Goal: Task Accomplishment & Management: Complete application form

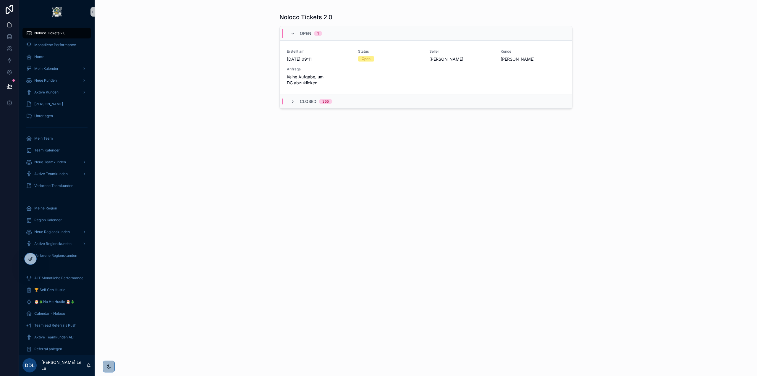
click at [255, 139] on div "Noloco Tickets 2.0 Open 1 Erstellt am 11.8.2025 09:11 Status Open Seller Freder…" at bounding box center [426, 188] width 662 height 376
click at [221, 106] on div "Noloco Tickets 2.0 Open 1 Erstellt am 11.8.2025 09:11 Status Open Seller Freder…" at bounding box center [426, 188] width 662 height 376
click at [46, 53] on div "Home" at bounding box center [56, 56] width 61 height 9
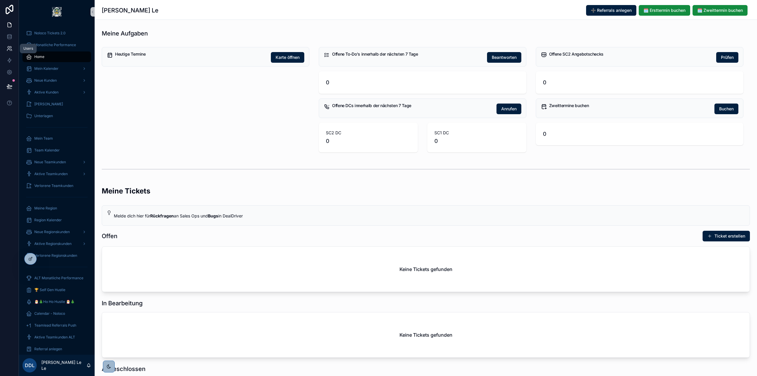
click at [12, 48] on link at bounding box center [9, 49] width 19 height 12
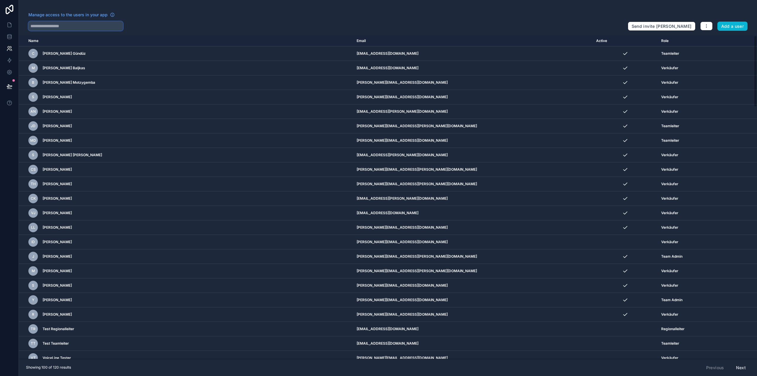
click at [83, 25] on input "text" at bounding box center [75, 25] width 95 height 9
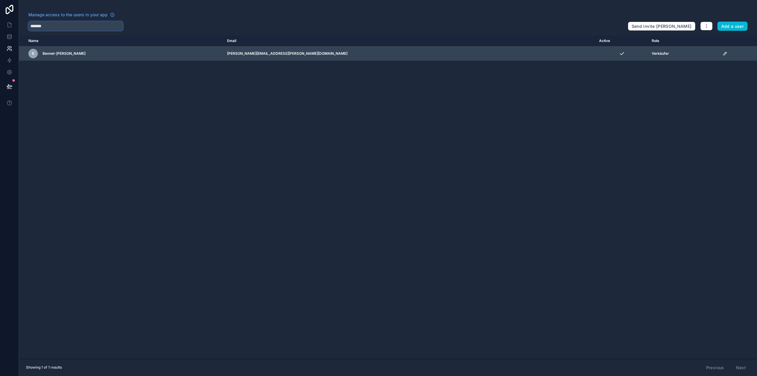
type input "*******"
click at [723, 55] on icon "scrollable content" at bounding box center [724, 53] width 3 height 3
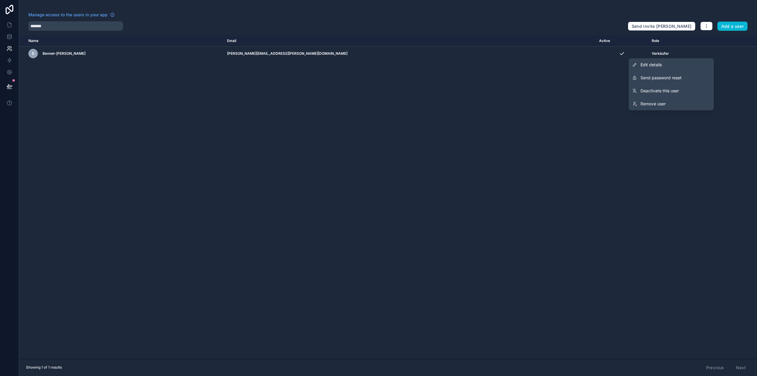
click at [595, 46] on th "Active" at bounding box center [621, 40] width 53 height 11
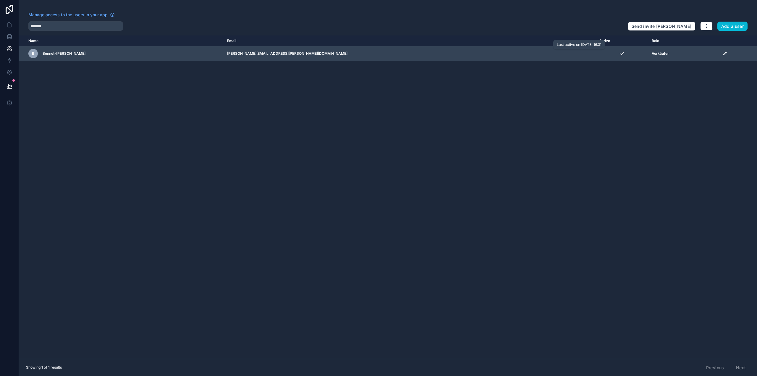
click at [599, 54] on div "scrollable content" at bounding box center [622, 54] width 46 height 6
click at [723, 52] on icon "scrollable content" at bounding box center [724, 53] width 3 height 3
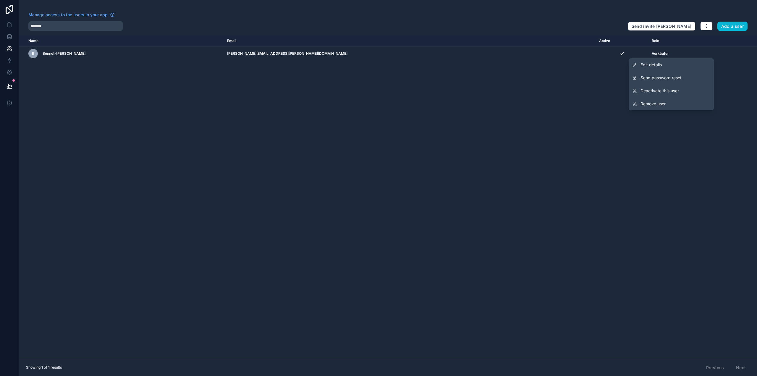
click at [570, 88] on div "Name Email Active Role userTable.email B Bennet-Etienne Hohler Hohler bennet-et…" at bounding box center [388, 196] width 738 height 323
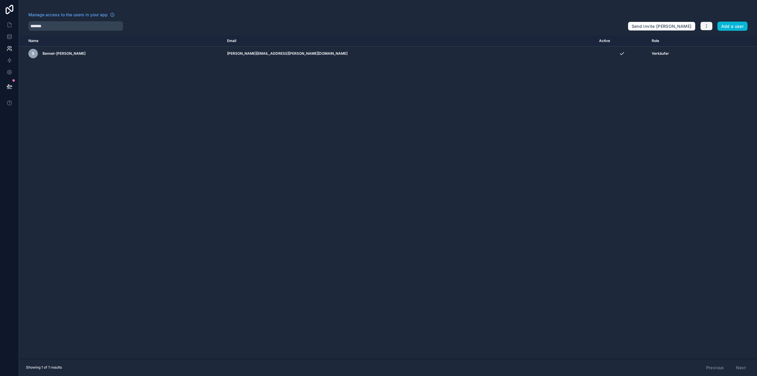
click at [707, 26] on icon "button" at bounding box center [706, 26] width 5 height 5
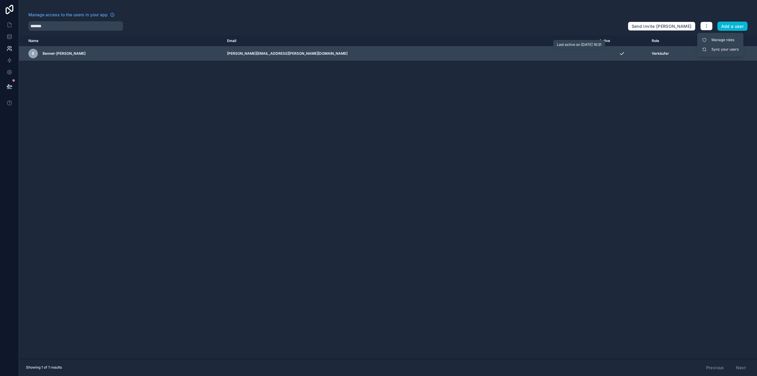
click at [608, 56] on div "scrollable content" at bounding box center [622, 54] width 46 height 6
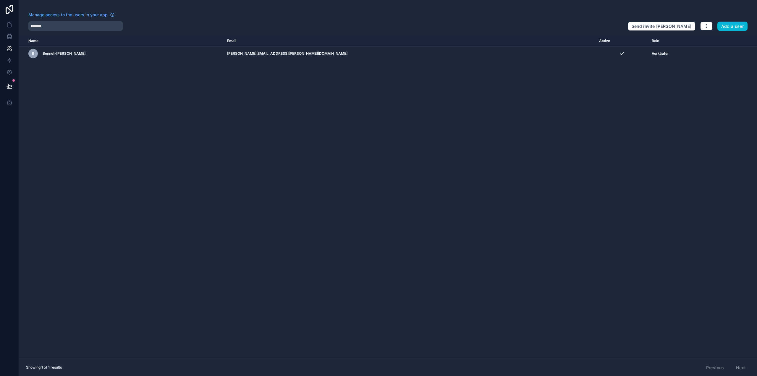
click at [393, 62] on div "Name Email Active Role userTable.email B Bennet-Etienne Hohler Hohler bennet-et…" at bounding box center [388, 196] width 738 height 323
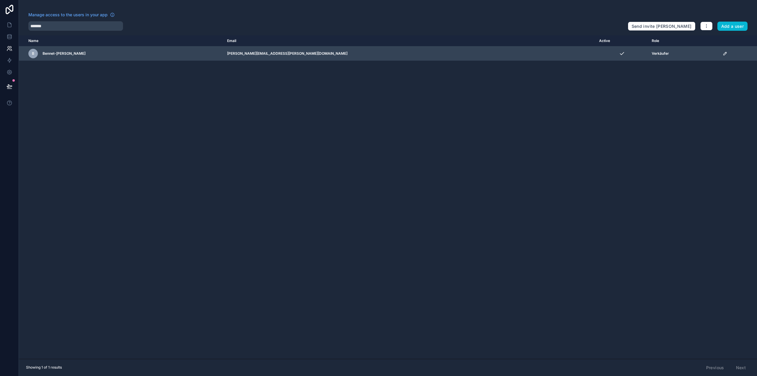
click at [722, 51] on icon "scrollable content" at bounding box center [724, 53] width 5 height 5
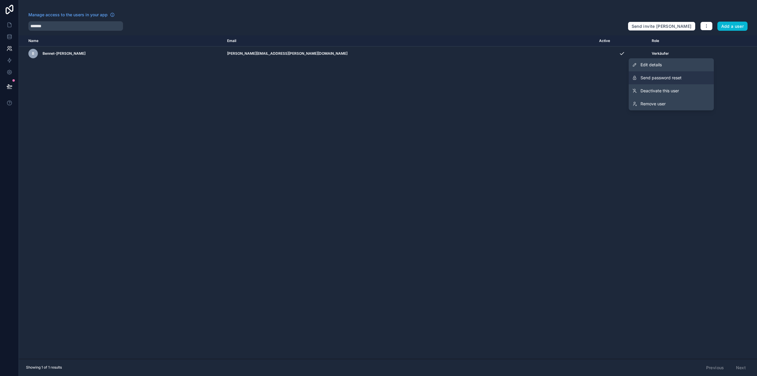
click at [684, 76] on button "Send password reset" at bounding box center [670, 77] width 85 height 13
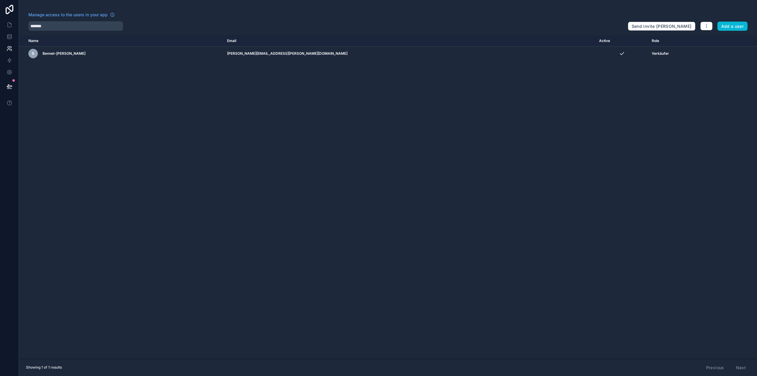
click at [601, 164] on div "Name Email Active Role userTable.email B Bennet-Etienne Hohler Hohler bennet-et…" at bounding box center [388, 196] width 738 height 323
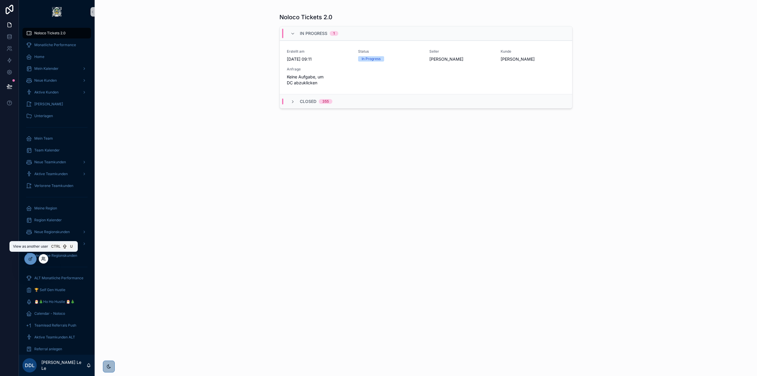
click at [42, 258] on icon at bounding box center [42, 257] width 1 height 1
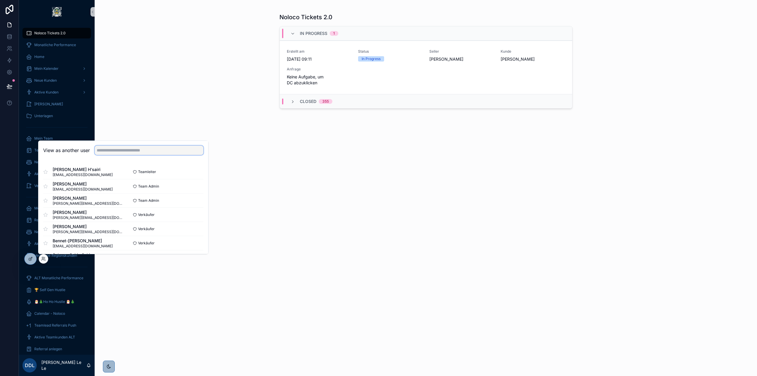
click at [131, 153] on input "text" at bounding box center [149, 149] width 109 height 9
click at [238, 48] on div "Noloco Tickets 2.0 In Progress 1 Erstellt am 11.8.2025 09:11 Status In Progress…" at bounding box center [426, 188] width 662 height 376
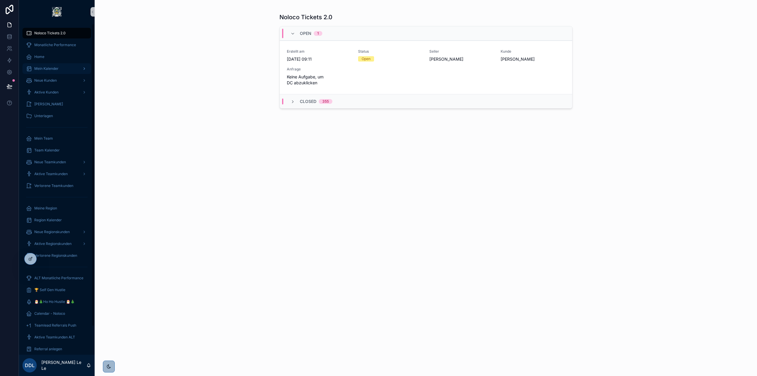
click at [43, 66] on div "Mein Kalender" at bounding box center [56, 68] width 61 height 9
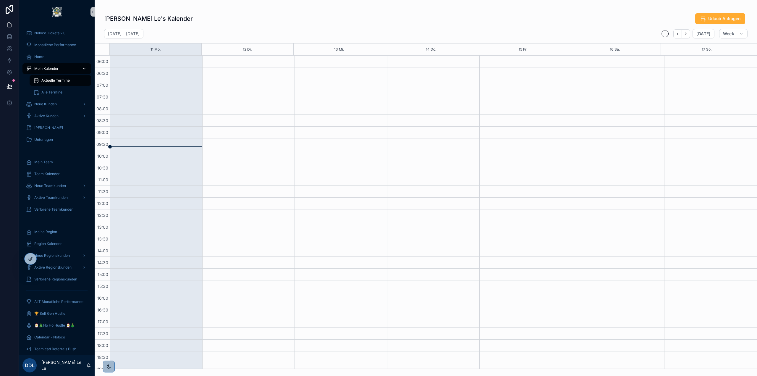
scroll to position [66, 0]
click at [9, 38] on icon at bounding box center [9, 36] width 4 height 2
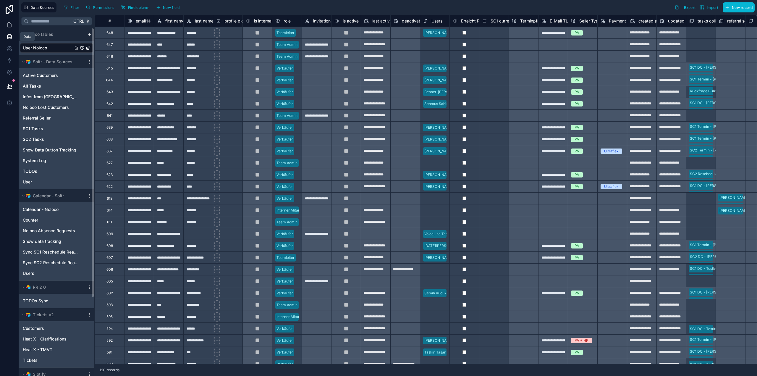
click at [9, 25] on icon at bounding box center [10, 25] width 6 height 6
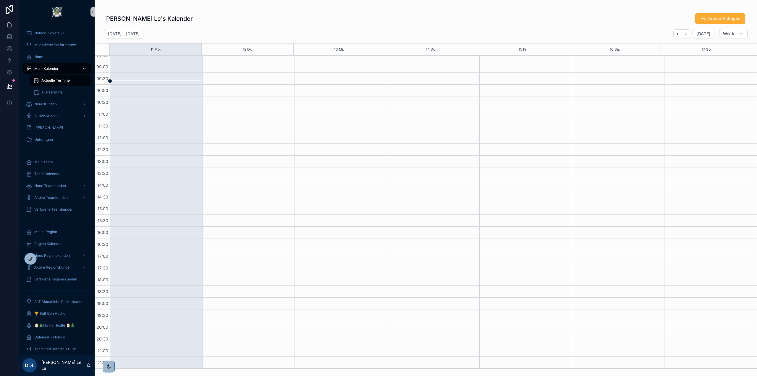
click at [44, 68] on span "Mein Kalender" at bounding box center [46, 68] width 24 height 5
click at [55, 103] on span "Neue Kunden" at bounding box center [45, 104] width 22 height 5
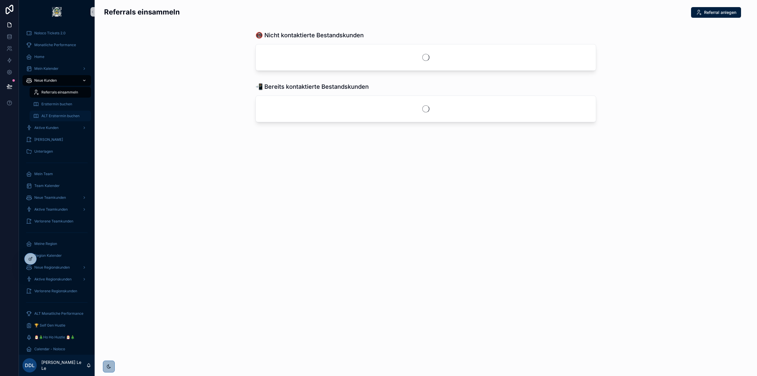
click at [59, 116] on span "ALT Ersttermin buchen" at bounding box center [60, 116] width 38 height 5
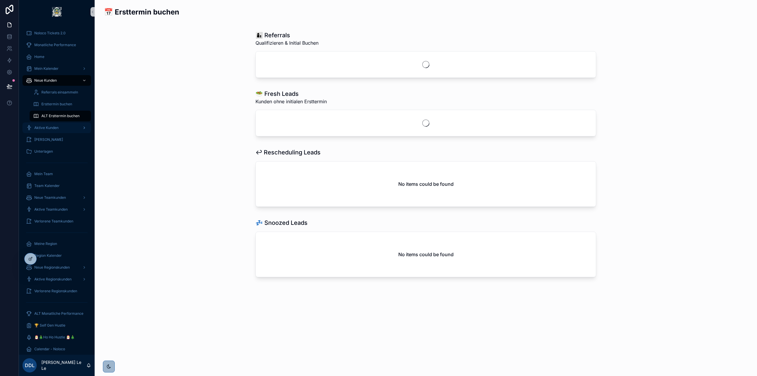
click at [57, 127] on span "Aktive Kunden" at bounding box center [46, 127] width 24 height 5
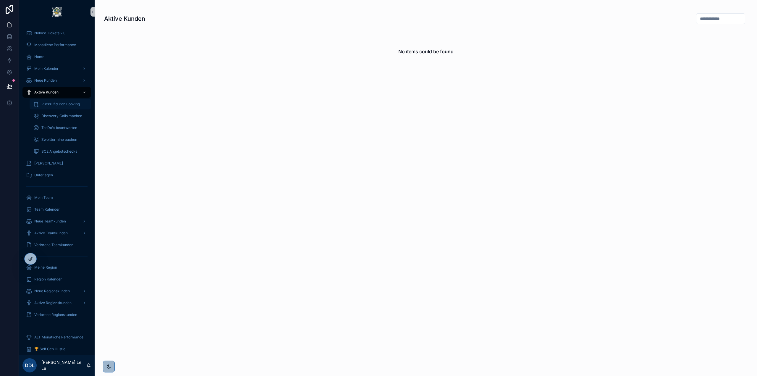
click at [59, 106] on span "Rückruf durch Booking" at bounding box center [60, 104] width 38 height 5
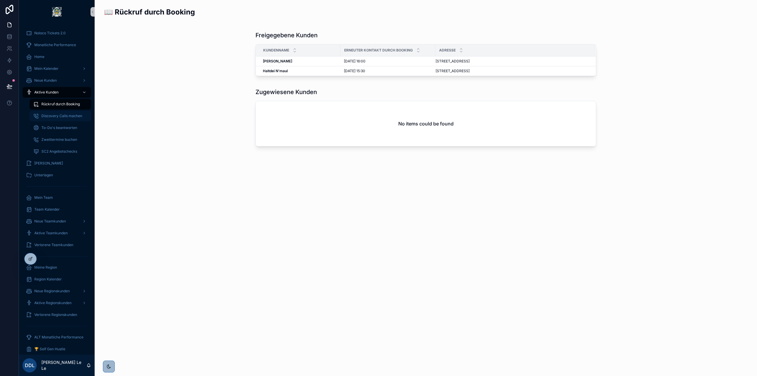
click at [61, 119] on div "Discovery Calls machen" at bounding box center [60, 115] width 54 height 9
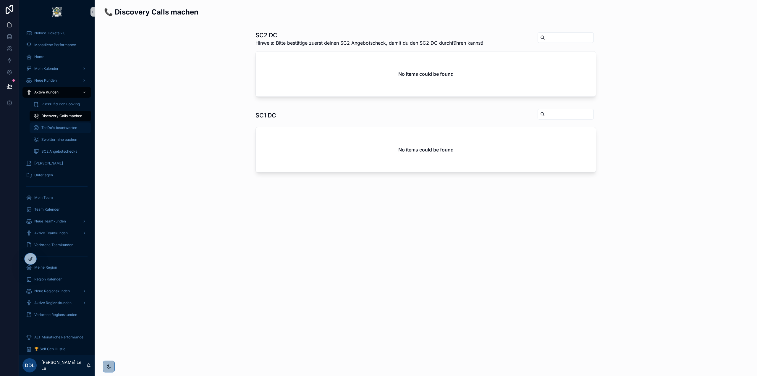
click at [61, 129] on span "To-Do's beantworten" at bounding box center [59, 127] width 36 height 5
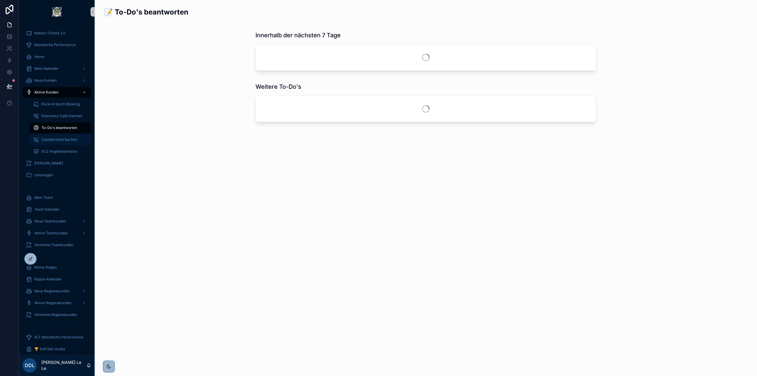
click at [61, 137] on div "Zweittermine buchen" at bounding box center [60, 139] width 54 height 9
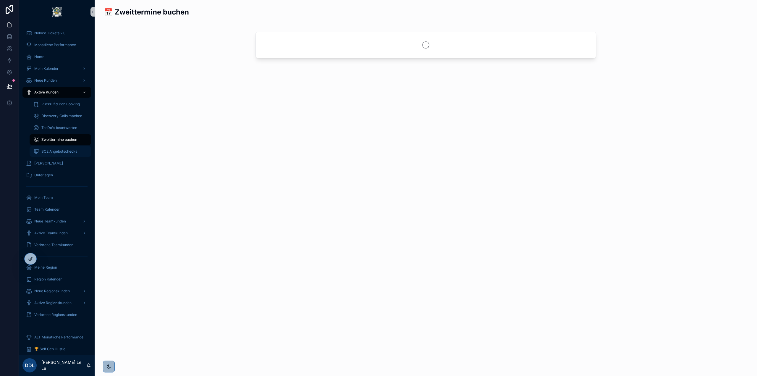
click at [60, 148] on div "SC2 Angebotschecks" at bounding box center [60, 151] width 54 height 9
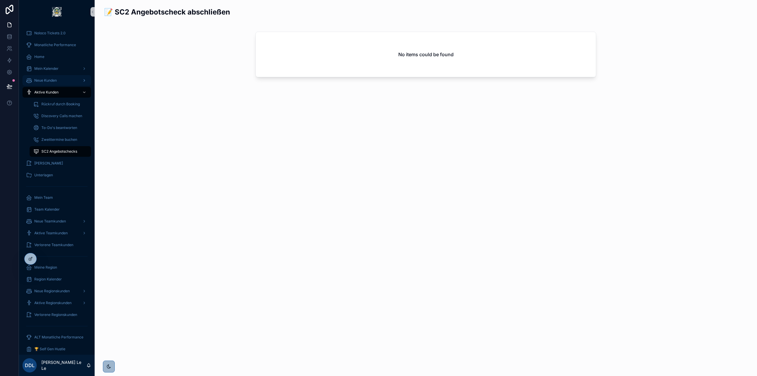
click at [48, 75] on link "Neue Kunden" at bounding box center [56, 80] width 69 height 11
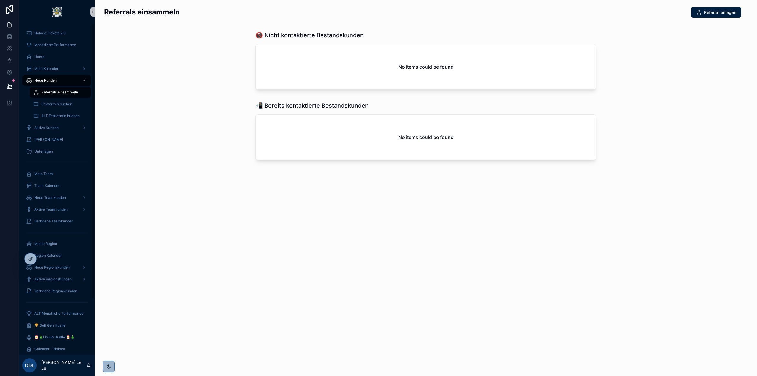
click at [295, 229] on div "Referrals einsammeln Referral anlegen 📵 Nicht kontaktierte Bestandskunden No it…" at bounding box center [426, 188] width 662 height 376
drag, startPoint x: 33, startPoint y: 260, endPoint x: 91, endPoint y: 302, distance: 71.4
click at [142, 321] on div "Noloco Tickets 2.0 Monatliche Performance Home Mein Kalender Neue Kunden Referr…" at bounding box center [388, 188] width 738 height 376
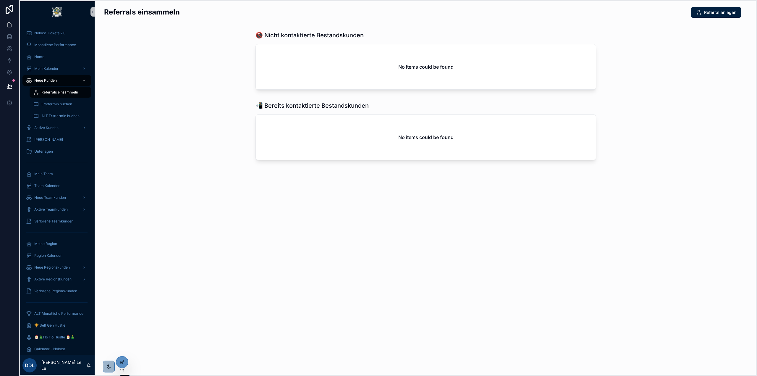
drag, startPoint x: 22, startPoint y: 258, endPoint x: 118, endPoint y: 362, distance: 141.0
click at [136, 294] on icon at bounding box center [136, 293] width 5 height 5
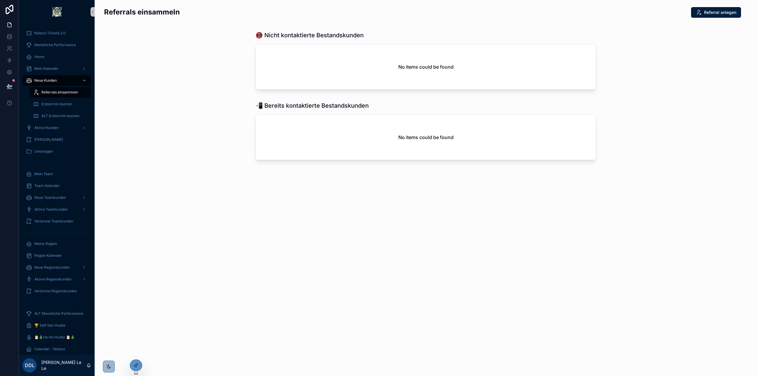
drag, startPoint x: 134, startPoint y: 364, endPoint x: 124, endPoint y: 365, distance: 9.9
click at [124, 365] on div "Noloco Tickets 2.0 Monatliche Performance Home Mein Kalender Neue Kunden Referr…" at bounding box center [388, 188] width 738 height 376
click at [134, 365] on icon at bounding box center [136, 365] width 5 height 5
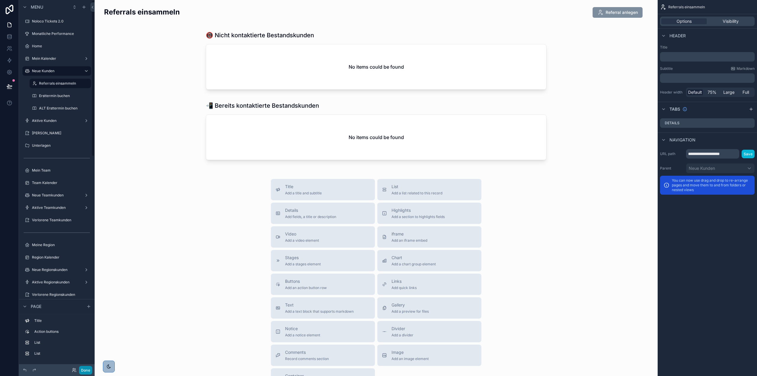
click at [85, 372] on button "Done" at bounding box center [85, 370] width 13 height 9
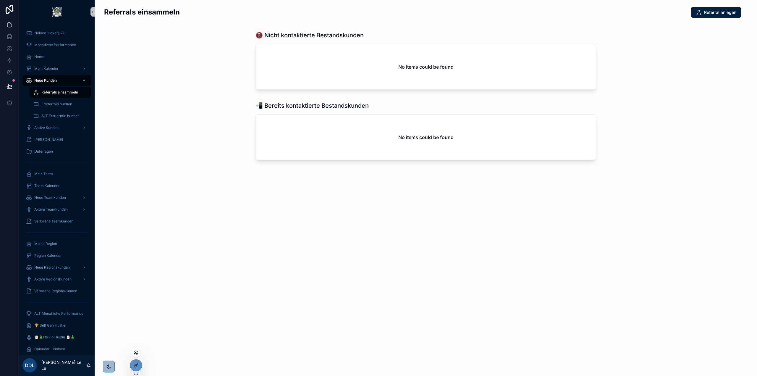
click at [137, 354] on icon at bounding box center [135, 353] width 2 height 1
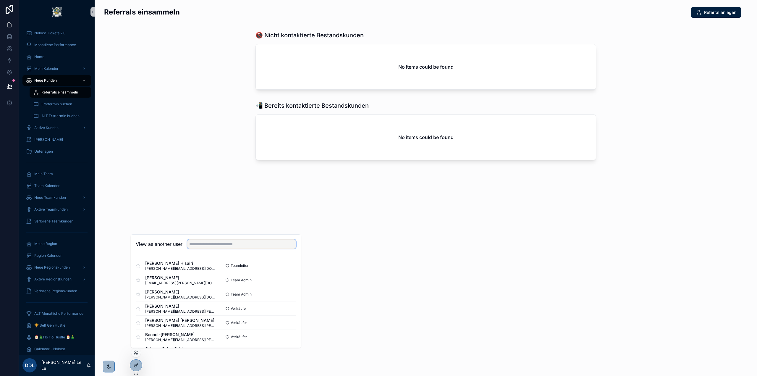
click at [201, 248] on input "text" at bounding box center [241, 243] width 109 height 9
type input "****"
click at [289, 278] on button "Select" at bounding box center [288, 280] width 15 height 9
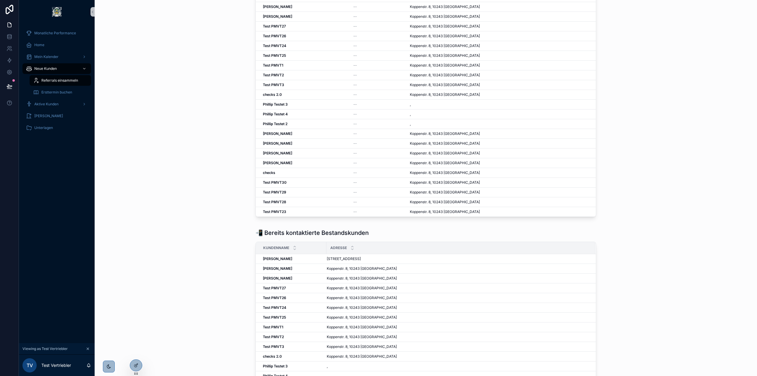
scroll to position [59, 0]
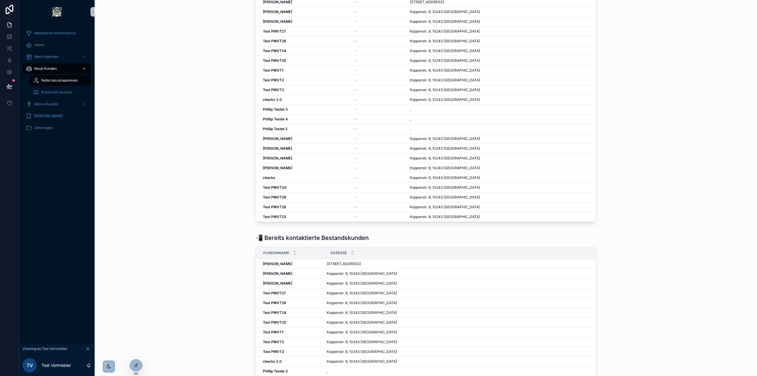
click at [61, 70] on div "Neue Kunden" at bounding box center [56, 68] width 61 height 9
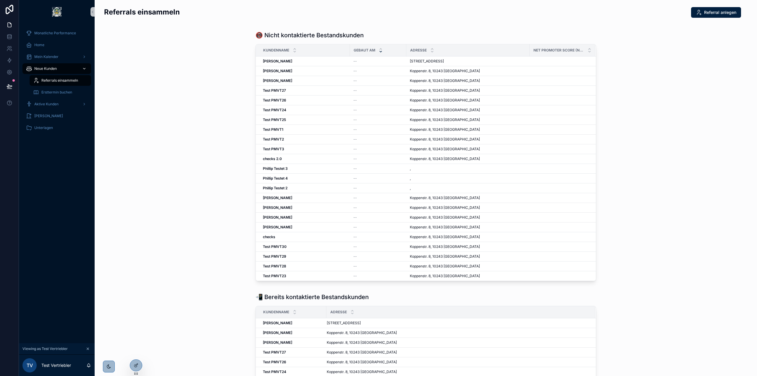
click at [48, 67] on span "Neue Kunden" at bounding box center [45, 68] width 22 height 5
click at [54, 106] on span "Aktive Kunden" at bounding box center [46, 104] width 24 height 5
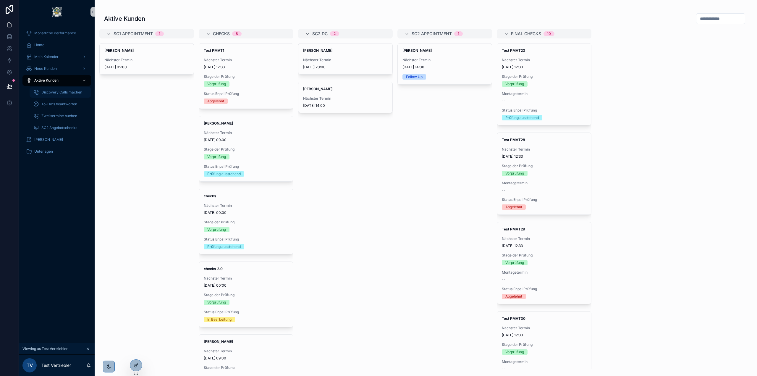
click at [64, 93] on span "Discovery Calls machen" at bounding box center [61, 92] width 41 height 5
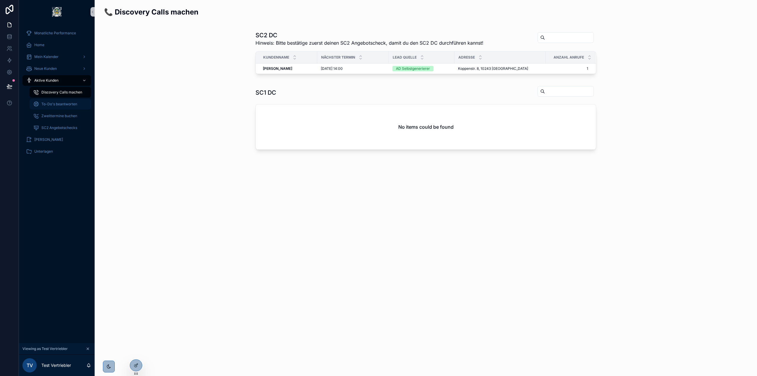
click at [65, 101] on div "To-Do's beantworten" at bounding box center [60, 103] width 54 height 9
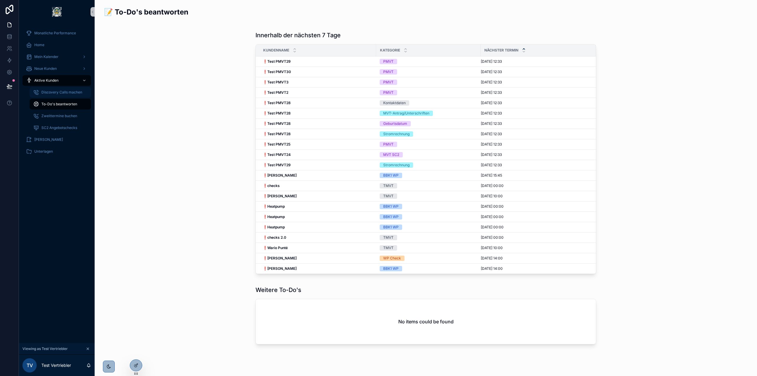
click at [69, 90] on div "Discovery Calls machen" at bounding box center [60, 91] width 54 height 9
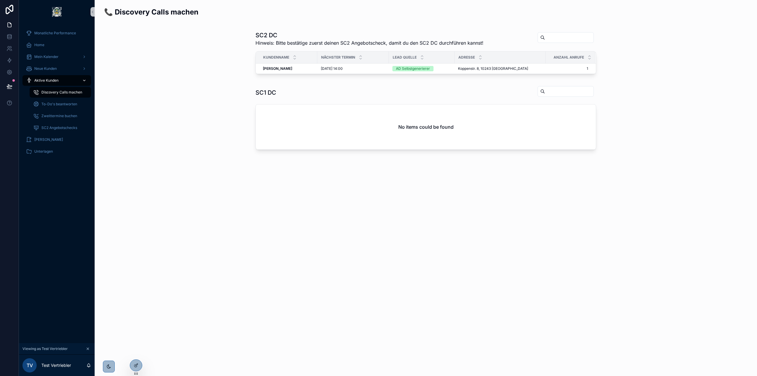
click at [59, 80] on div "Aktive Kunden" at bounding box center [56, 80] width 61 height 9
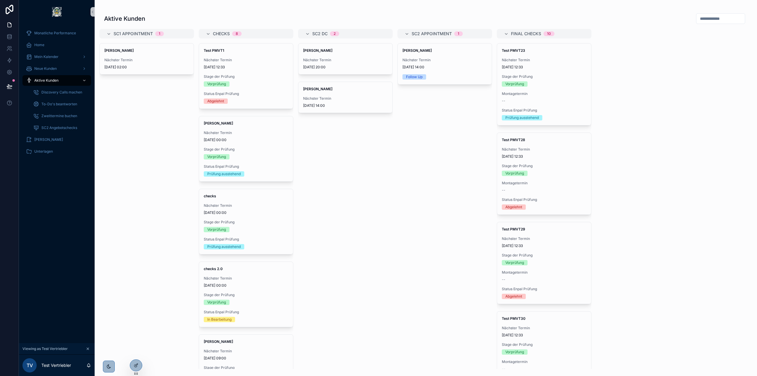
click at [429, 108] on div "Phillip Mustermann Nächster Termin 14.7.2025 14:00 Follow Up" at bounding box center [444, 205] width 95 height 325
click at [405, 120] on div "Phillip Mustermann Nächster Termin 14.7.2025 14:00 Follow Up" at bounding box center [444, 205] width 95 height 325
click at [143, 59] on span "Nächster Termin" at bounding box center [146, 60] width 85 height 5
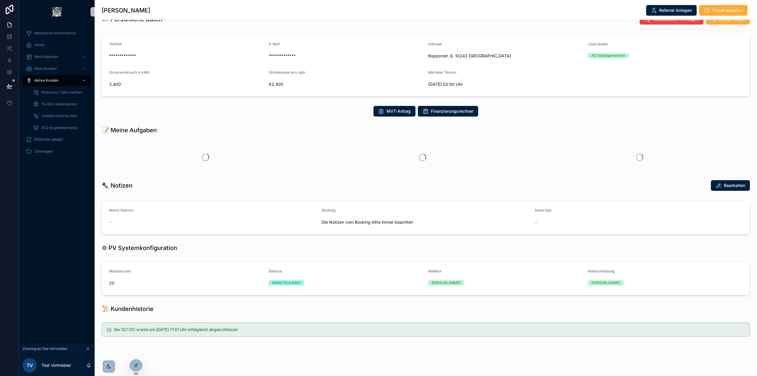
scroll to position [42, 0]
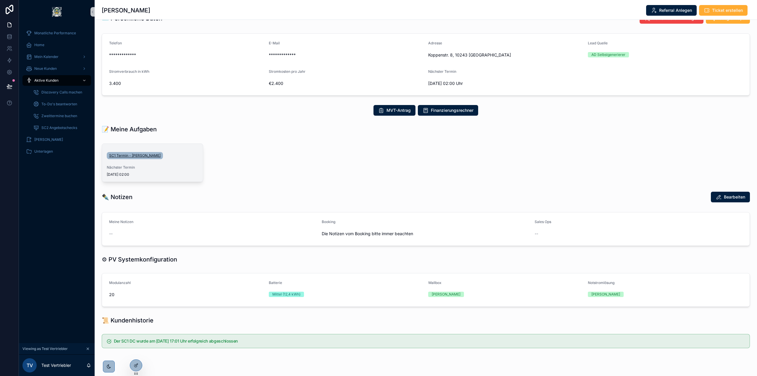
click at [145, 153] on span "SC1 Termin - [PERSON_NAME]" at bounding box center [134, 155] width 51 height 5
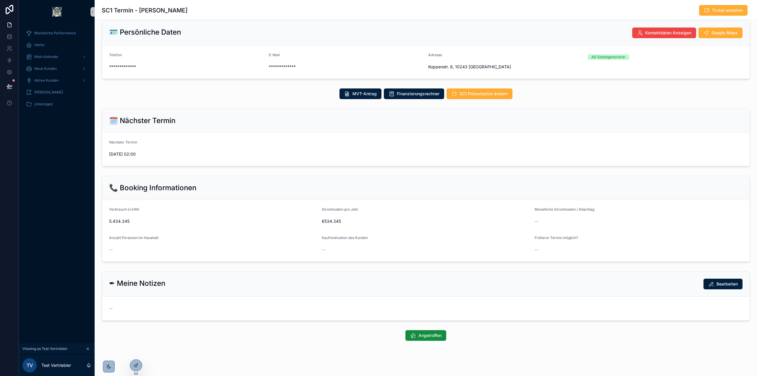
scroll to position [14, 0]
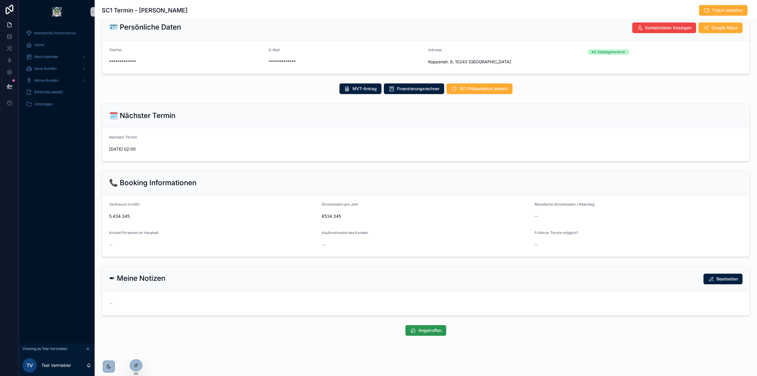
click at [437, 328] on span "Angetroffen" at bounding box center [429, 330] width 23 height 6
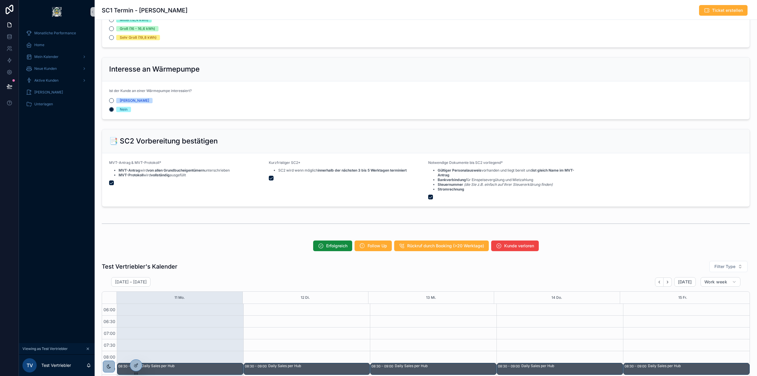
scroll to position [384, 0]
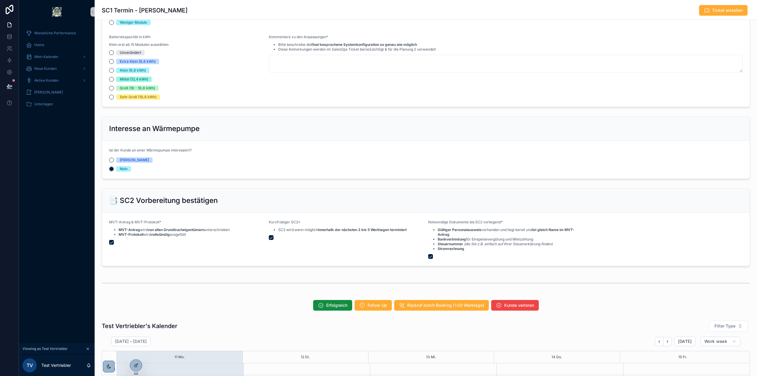
click at [123, 157] on div "Ist der Kunde an einer Wärmepumpe interessiert? Ja Nein" at bounding box center [186, 160] width 155 height 24
click at [111, 161] on button "[PERSON_NAME]" at bounding box center [111, 160] width 5 height 5
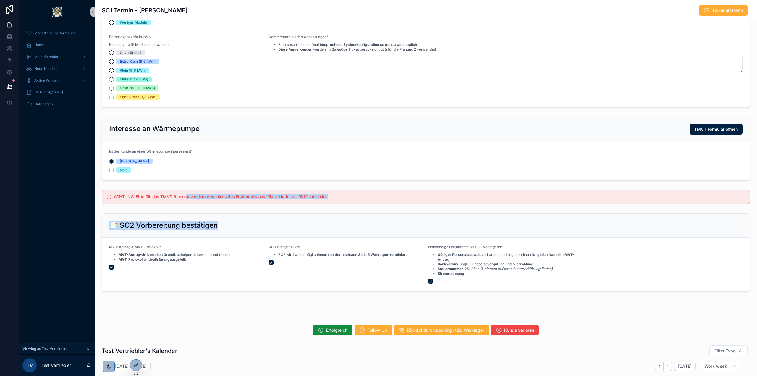
drag, startPoint x: 187, startPoint y: 189, endPoint x: 404, endPoint y: 209, distance: 218.8
click at [398, 211] on div "🪪 Persönliche Daten Google Maps Telefon 015212345678 E-Mail test@enpal.de Adres…" at bounding box center [426, 136] width 662 height 986
click at [343, 187] on div "ACHTUNG: Bitte füll das TMVT Formular vor dem Abschluss des Ersttermins aus. Pl…" at bounding box center [425, 196] width 657 height 19
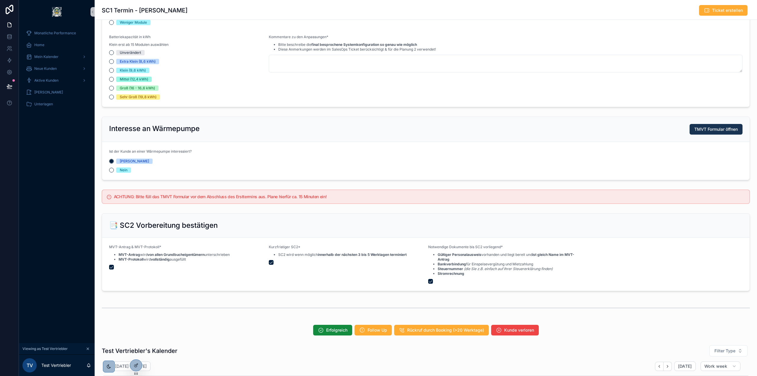
click at [708, 128] on span "TMVT Formular öffnen" at bounding box center [715, 129] width 43 height 6
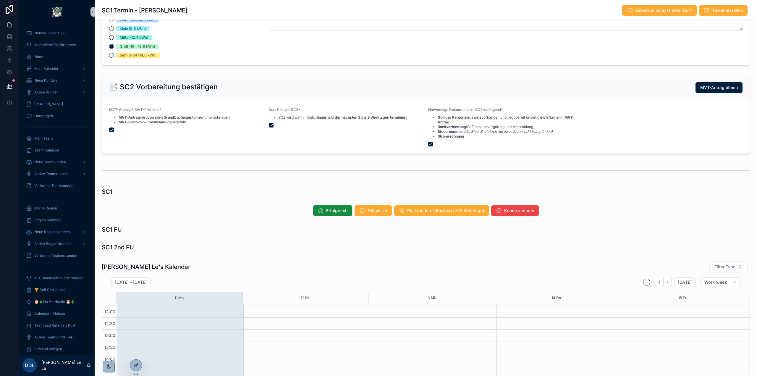
scroll to position [410, 0]
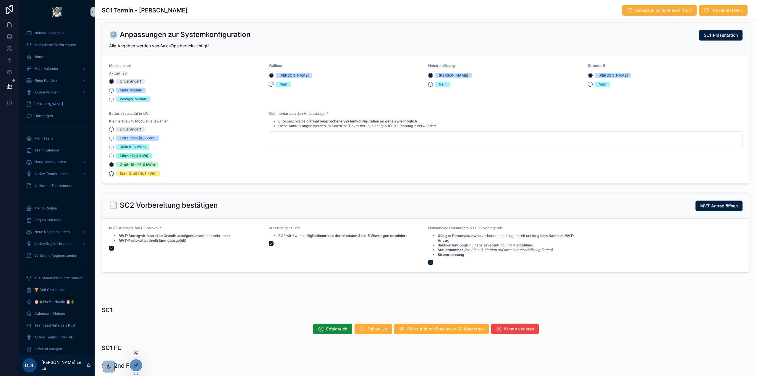
click at [133, 351] on div at bounding box center [135, 352] width 9 height 9
click at [135, 352] on icon at bounding box center [134, 351] width 1 height 1
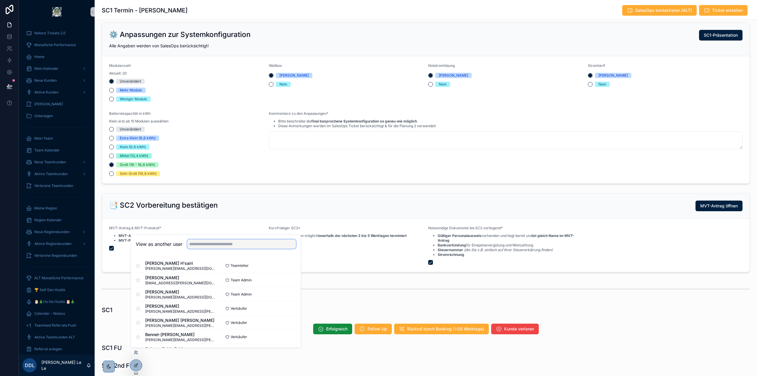
click at [218, 246] on input "text" at bounding box center [241, 243] width 109 height 9
type input "****"
click at [285, 279] on button "Select" at bounding box center [288, 280] width 15 height 9
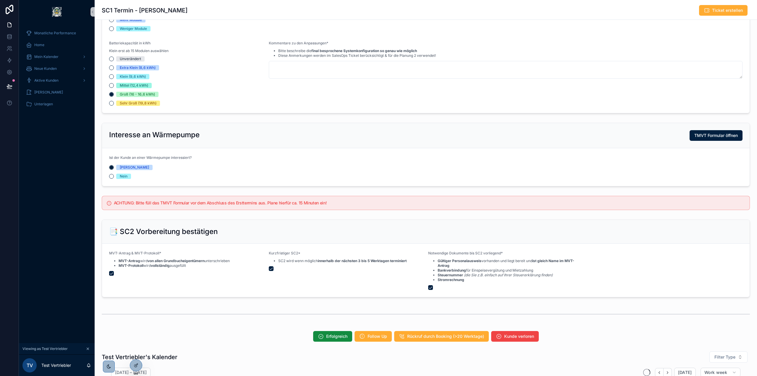
scroll to position [325, 0]
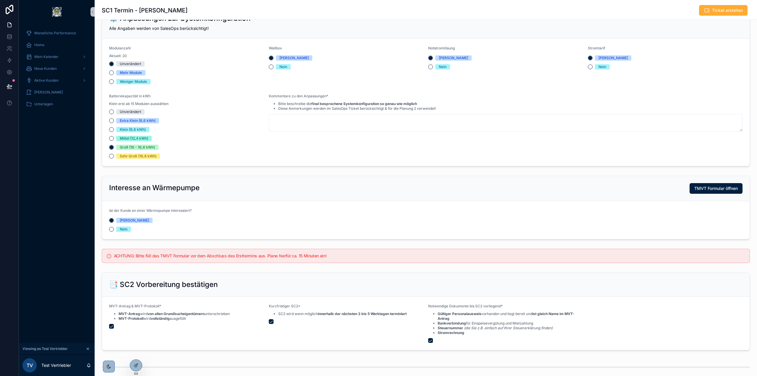
click at [118, 228] on span "Nein" at bounding box center [123, 228] width 15 height 5
click at [114, 228] on button "Nein" at bounding box center [111, 229] width 5 height 5
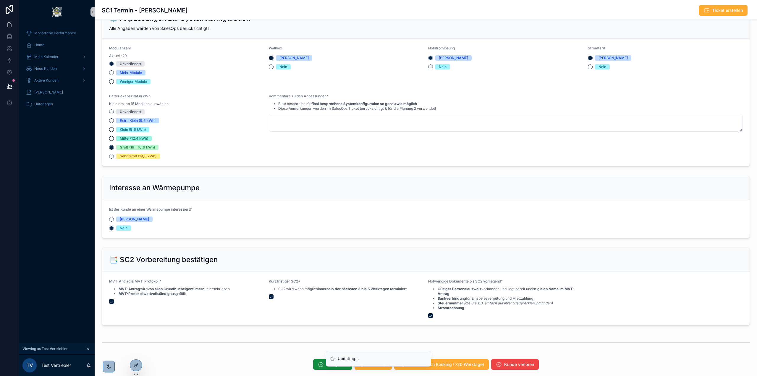
click at [124, 220] on span "[PERSON_NAME]" at bounding box center [134, 218] width 36 height 5
click at [114, 220] on button "[PERSON_NAME]" at bounding box center [111, 219] width 5 height 5
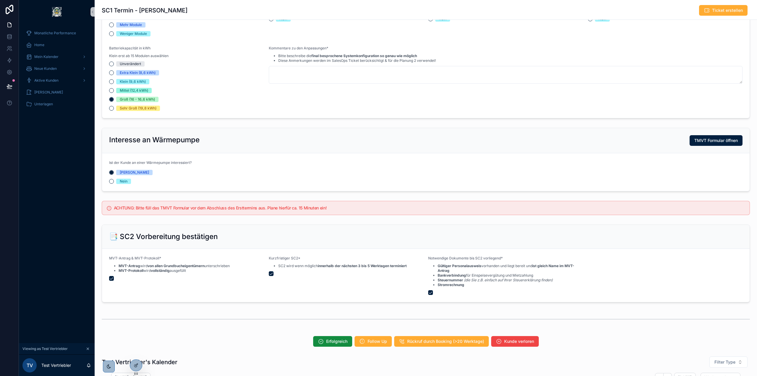
scroll to position [473, 0]
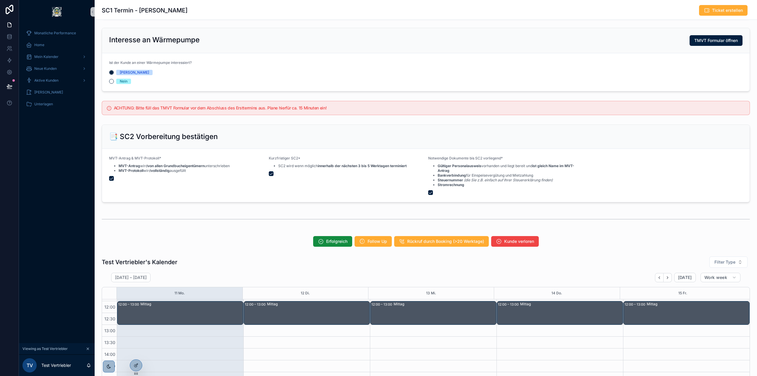
click at [457, 28] on div "Interesse an Wärmepumpe TMVT Formular öffnen" at bounding box center [425, 40] width 647 height 25
click at [126, 84] on form "Ist der Kunde an einer Wärmepumpe interessiert? Ja Nein" at bounding box center [425, 72] width 647 height 38
click at [125, 82] on div "Nein" at bounding box center [124, 81] width 8 height 5
click at [114, 82] on button "Nein" at bounding box center [111, 81] width 5 height 5
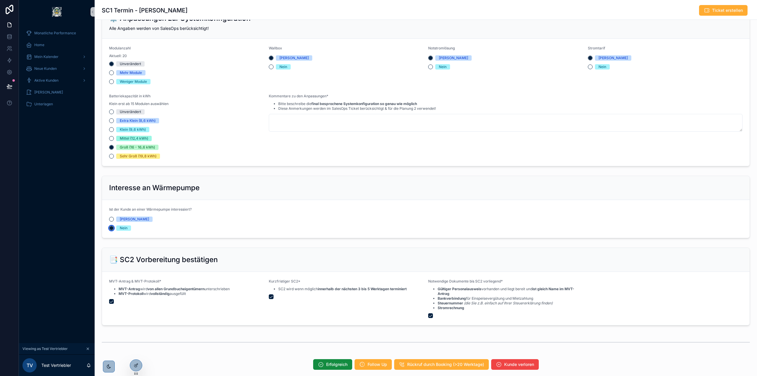
scroll to position [384, 0]
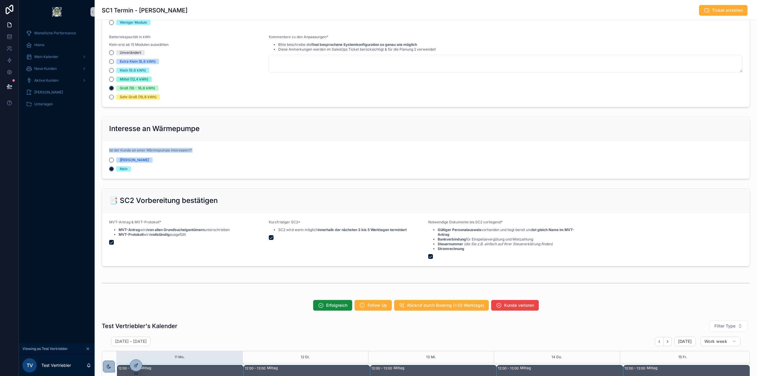
drag, startPoint x: 108, startPoint y: 151, endPoint x: 211, endPoint y: 158, distance: 103.1
click at [211, 158] on form "Ist der Kunde an einer Wärmepumpe interessiert? Ja Nein" at bounding box center [425, 160] width 647 height 38
click at [211, 158] on div "[PERSON_NAME]" at bounding box center [186, 159] width 155 height 5
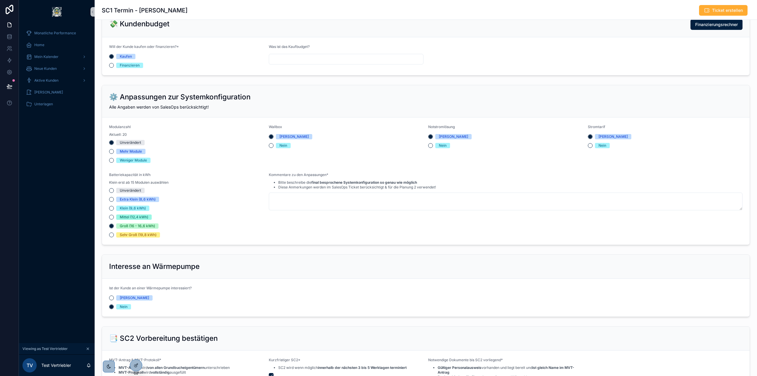
scroll to position [296, 0]
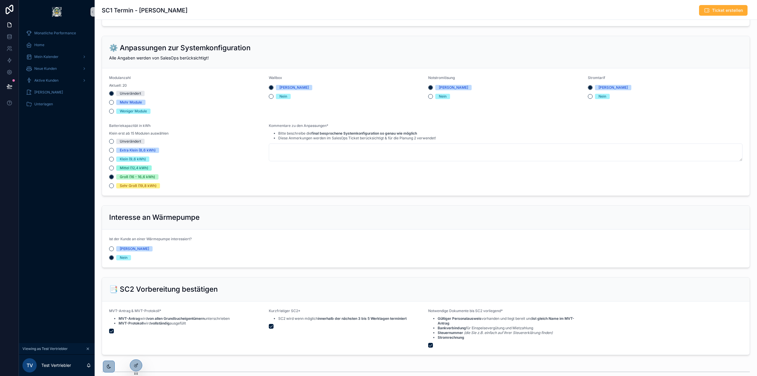
click at [125, 247] on span "[PERSON_NAME]" at bounding box center [134, 248] width 36 height 5
click at [114, 247] on button "[PERSON_NAME]" at bounding box center [111, 248] width 5 height 5
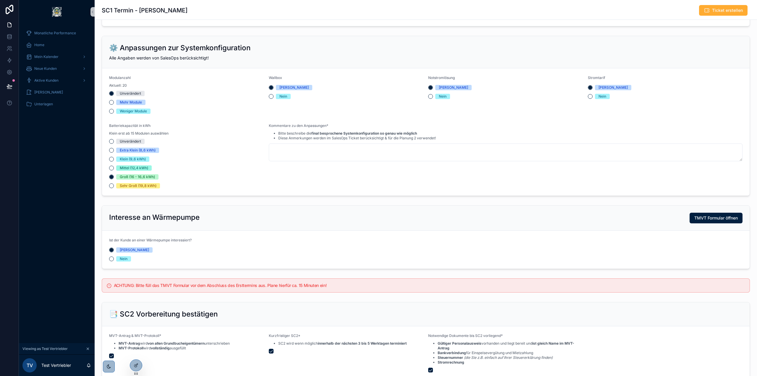
click at [131, 259] on span "Nein" at bounding box center [123, 258] width 15 height 5
click at [114, 259] on button "Nein" at bounding box center [111, 258] width 5 height 5
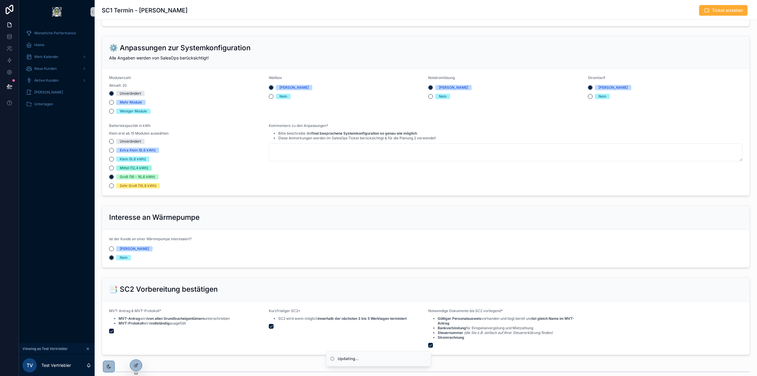
click at [123, 249] on div "[PERSON_NAME]" at bounding box center [134, 248] width 29 height 5
click at [114, 249] on button "[PERSON_NAME]" at bounding box center [111, 248] width 5 height 5
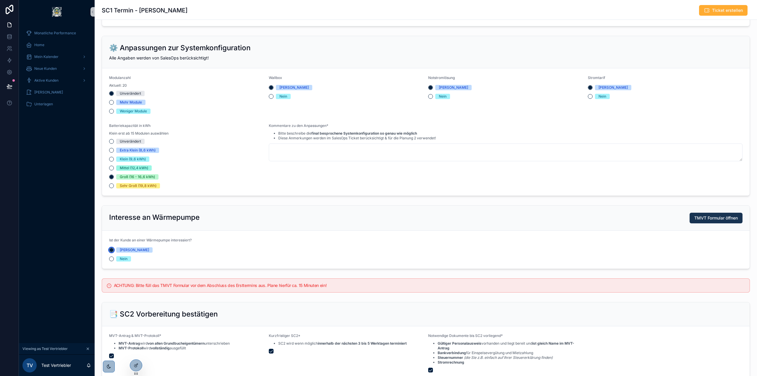
type button "JA"
click at [722, 217] on span "TMVT Formular öffnen" at bounding box center [715, 218] width 43 height 6
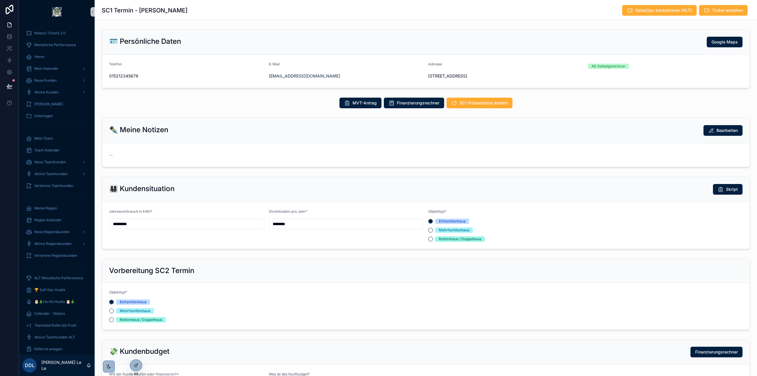
scroll to position [140, 0]
click at [59, 92] on div "Aktive Kunden" at bounding box center [56, 91] width 61 height 9
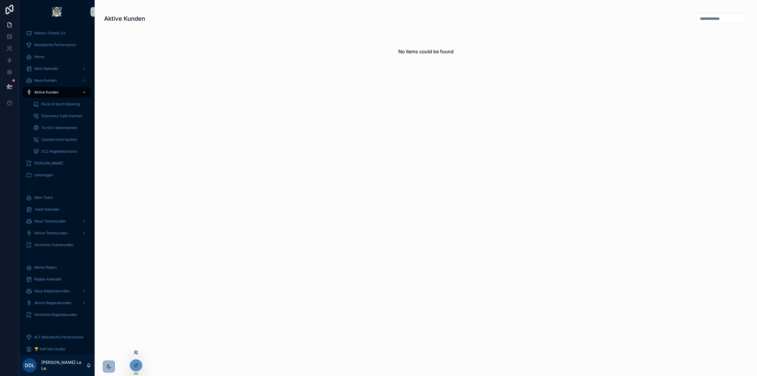
click at [134, 353] on icon at bounding box center [136, 352] width 5 height 5
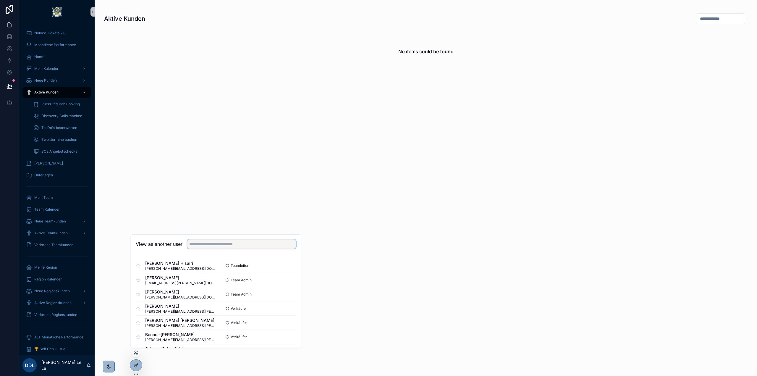
click at [218, 241] on input "text" at bounding box center [241, 243] width 109 height 9
type input "****"
click at [285, 276] on button "Select" at bounding box center [288, 280] width 15 height 9
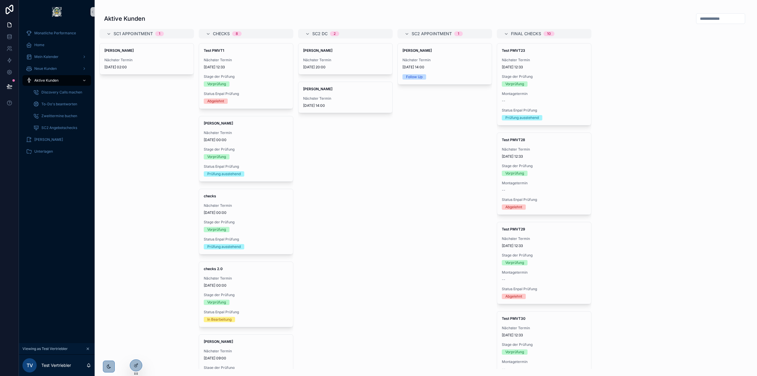
click at [391, 159] on div "[PERSON_NAME] Nächster Termin [DATE] 20:00 [PERSON_NAME] Nächster Termin [DATE]…" at bounding box center [345, 205] width 95 height 325
click at [442, 62] on div "Nächster Termin [DATE] 14:00" at bounding box center [444, 64] width 85 height 12
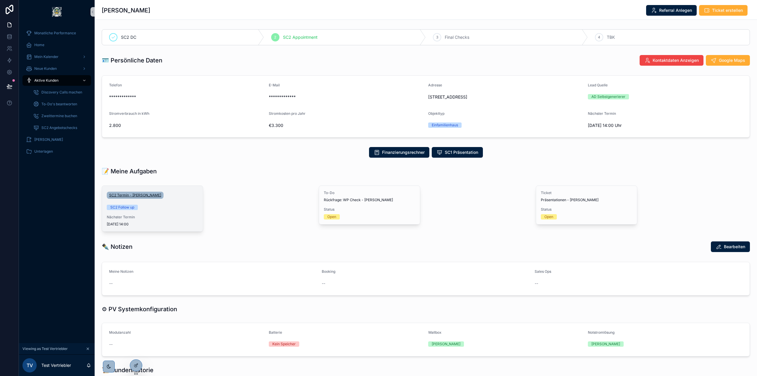
click at [150, 195] on span "SC2 Termin - [PERSON_NAME]" at bounding box center [135, 195] width 52 height 5
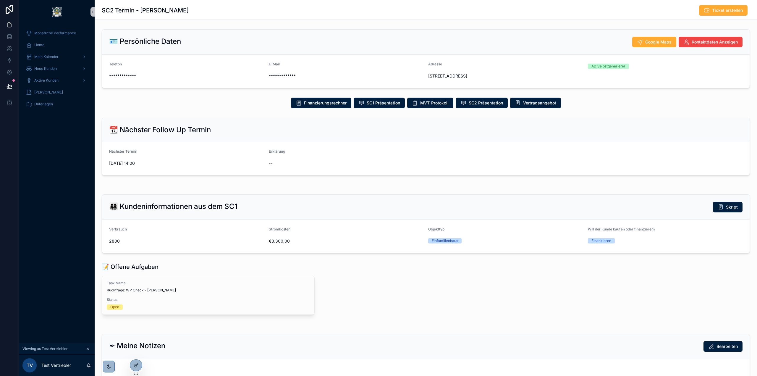
scroll to position [67, 0]
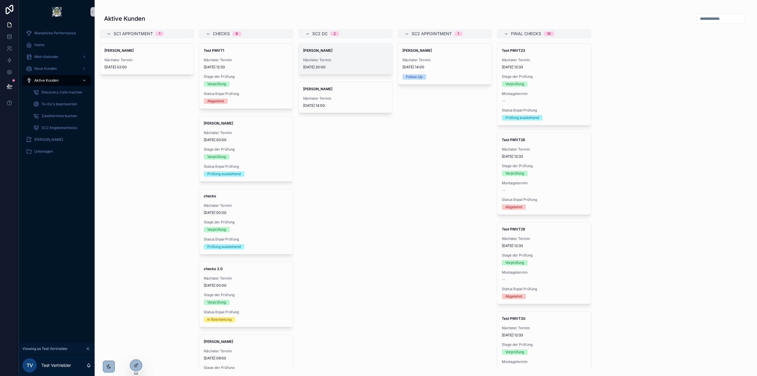
click at [375, 54] on div "Olaf Scholz Nächster Termin 17.6.2025 20:00" at bounding box center [345, 58] width 94 height 31
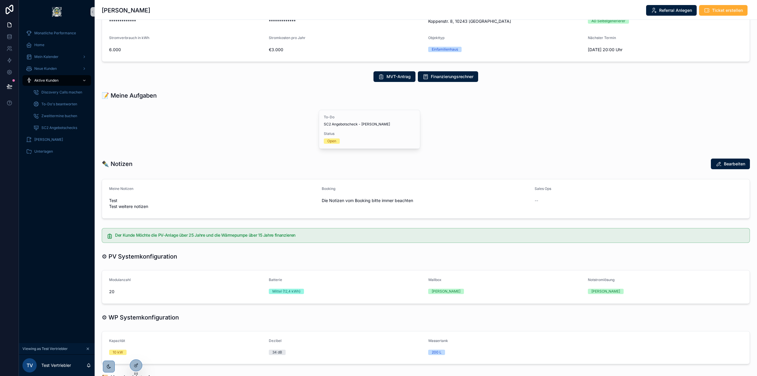
scroll to position [89, 0]
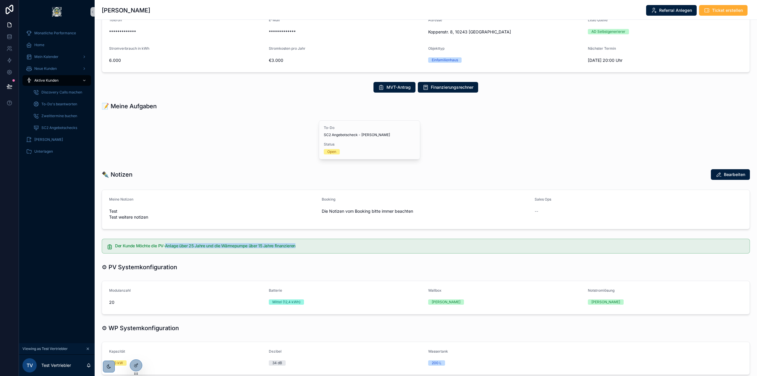
drag, startPoint x: 351, startPoint y: 253, endPoint x: 164, endPoint y: 248, distance: 186.6
click at [164, 248] on div "Der Kunde Möchte die PV-Anlage über 25 Jahre und die Wärmepumpe über 15 Jahre f…" at bounding box center [426, 246] width 648 height 15
click at [164, 248] on div "Der Kunde Möchte die PV-Anlage über 25 Jahre und die Wärmepumpe über 15 Jahre f…" at bounding box center [430, 246] width 630 height 5
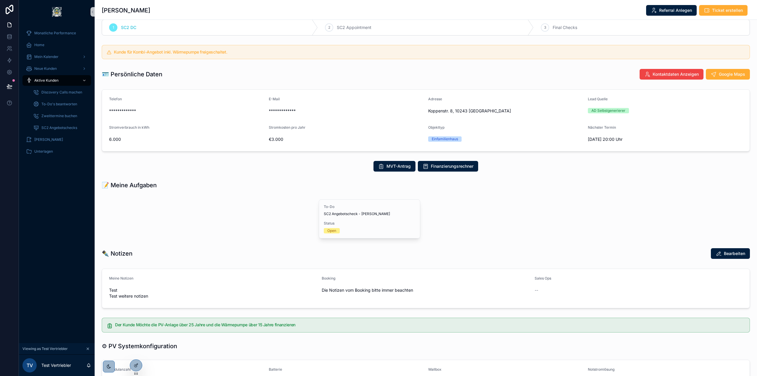
scroll to position [0, 0]
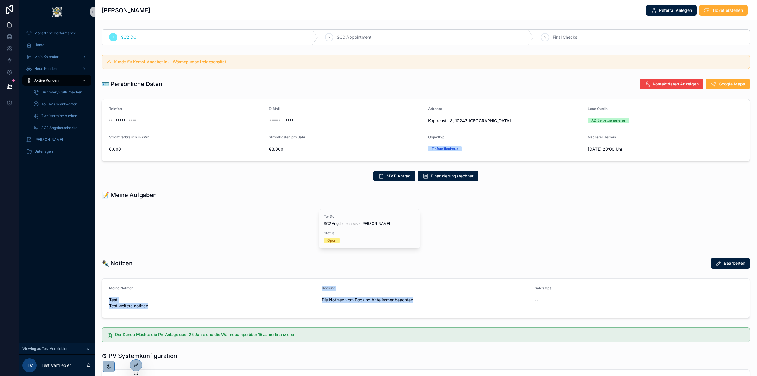
drag, startPoint x: 407, startPoint y: 299, endPoint x: 219, endPoint y: 295, distance: 188.3
click at [221, 295] on form "Meine Notizen Test Test weitere notizen Booking Die Notizen vom Booking bitte i…" at bounding box center [425, 297] width 647 height 39
click at [211, 296] on div "Test Test weitere notizen" at bounding box center [213, 302] width 208 height 15
click at [374, 294] on div "Booking Die Notizen vom Booking bitte immer beachten" at bounding box center [426, 298] width 208 height 25
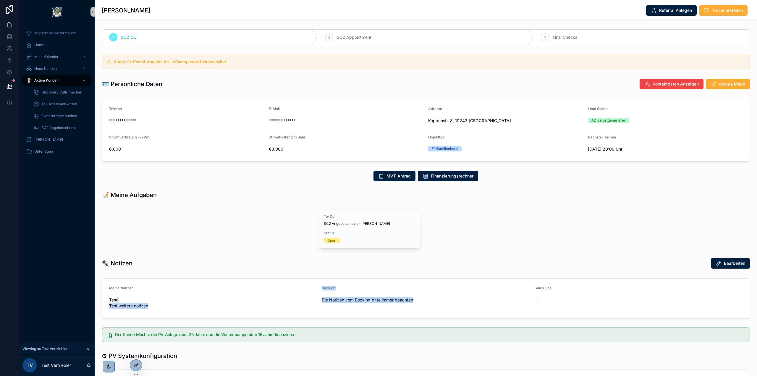
drag, startPoint x: 424, startPoint y: 299, endPoint x: 247, endPoint y: 295, distance: 177.1
click at [248, 295] on form "Meine Notizen Test Test weitere notizen Booking Die Notizen vom Booking bitte i…" at bounding box center [425, 297] width 647 height 39
click at [247, 295] on div "Meine Notizen Test Test weitere notizen" at bounding box center [213, 298] width 208 height 25
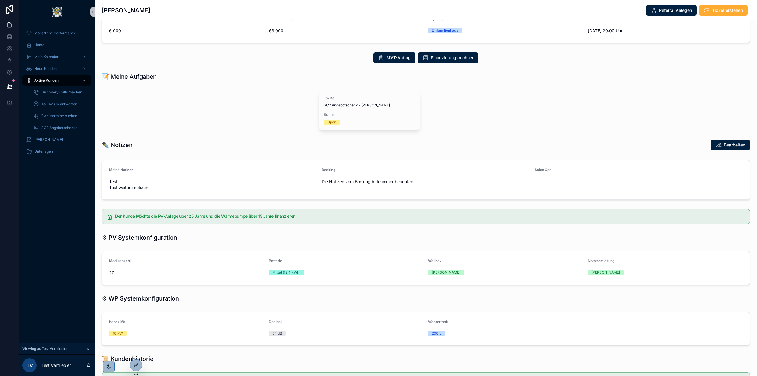
scroll to position [188, 0]
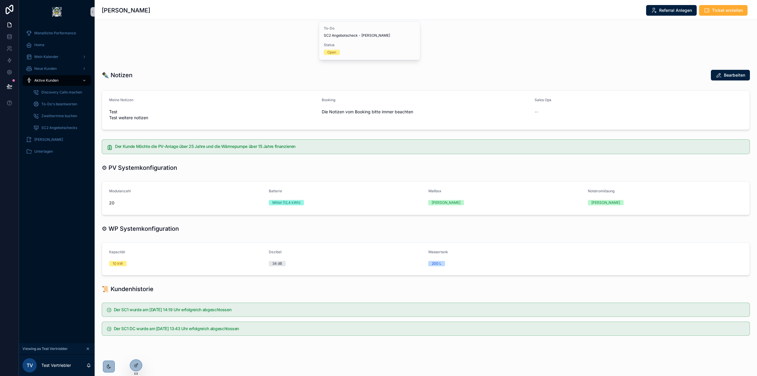
drag, startPoint x: 374, startPoint y: 336, endPoint x: 124, endPoint y: 307, distance: 251.4
click at [124, 307] on div "Der SC1 wurde am 6.6.2025 14:19 Uhr erfolgreich abgeschlossen Der SC1 DC wurde …" at bounding box center [425, 319] width 657 height 38
click at [145, 298] on div "**********" at bounding box center [426, 88] width 662 height 499
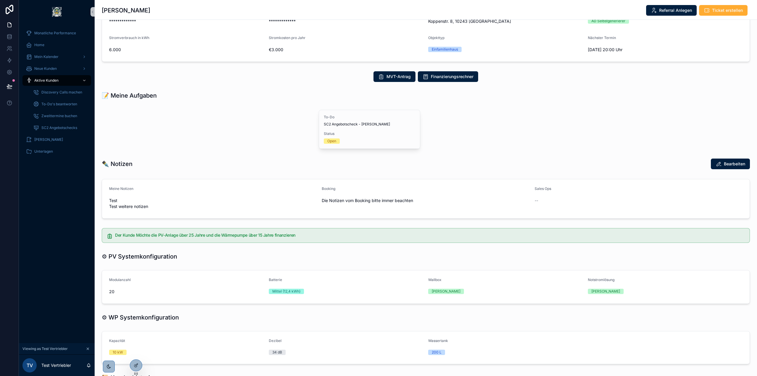
scroll to position [11, 0]
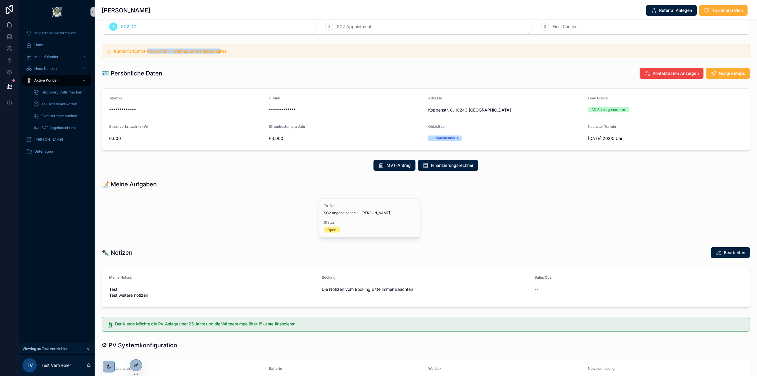
drag, startPoint x: 147, startPoint y: 51, endPoint x: 236, endPoint y: 54, distance: 88.7
click at [236, 54] on div "Kunde für Kombi-Angebot inkl. Wärmepumpe freigeschaltet." at bounding box center [429, 51] width 631 height 5
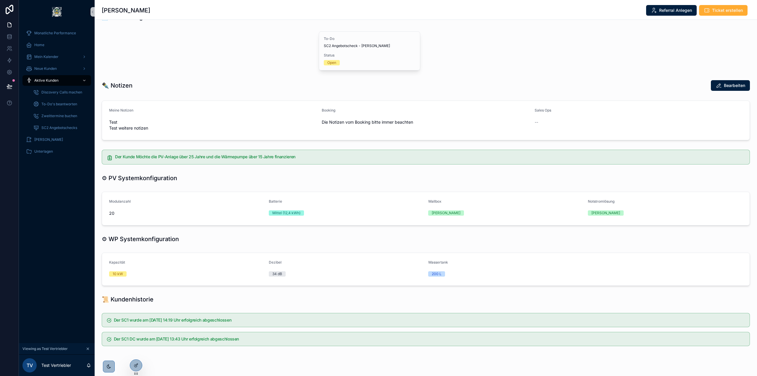
scroll to position [188, 0]
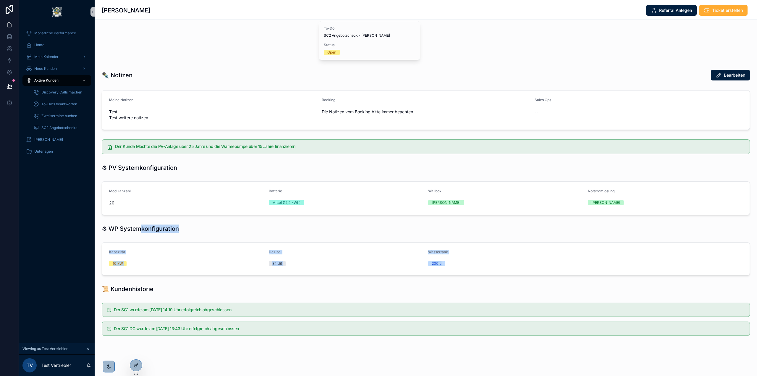
drag, startPoint x: 551, startPoint y: 279, endPoint x: 142, endPoint y: 232, distance: 412.4
click at [142, 232] on div "**********" at bounding box center [426, 88] width 662 height 499
click at [142, 232] on h1 "⚙ WP Systemkonfiguration" at bounding box center [140, 228] width 77 height 8
drag, startPoint x: 92, startPoint y: 223, endPoint x: 490, endPoint y: 300, distance: 405.2
click at [489, 302] on div "**********" at bounding box center [388, 188] width 738 height 376
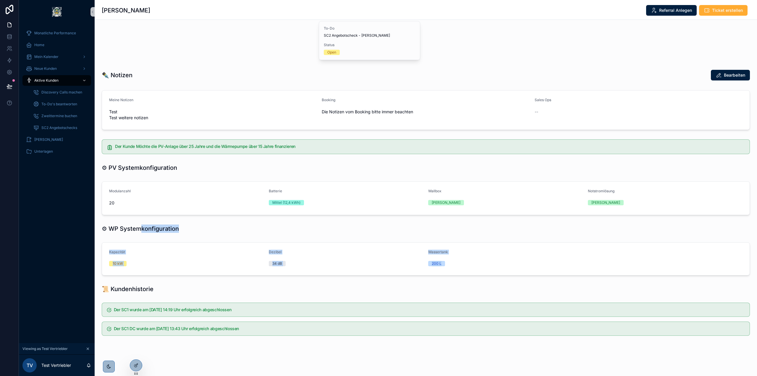
click at [489, 289] on div "📜 Kundenhistorie" at bounding box center [426, 289] width 648 height 8
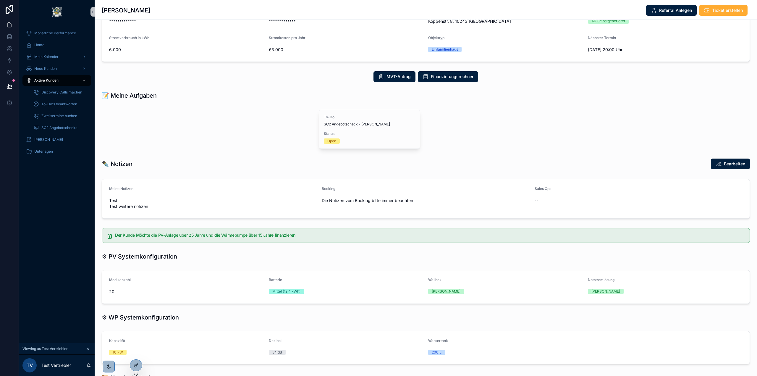
scroll to position [158, 0]
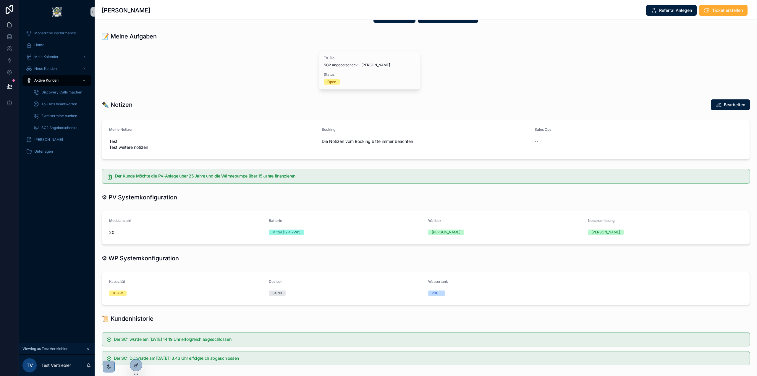
drag, startPoint x: 507, startPoint y: 285, endPoint x: 475, endPoint y: 272, distance: 34.4
click at [475, 272] on div "Kapazität 10 kW Dezibel 34 dB Wassertank 200 L" at bounding box center [426, 288] width 648 height 33
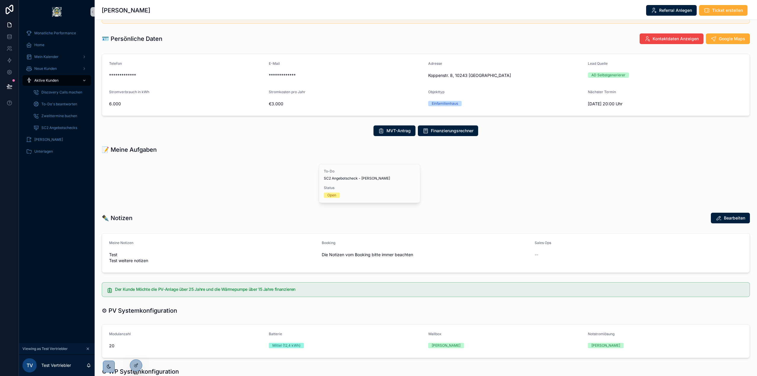
scroll to position [0, 0]
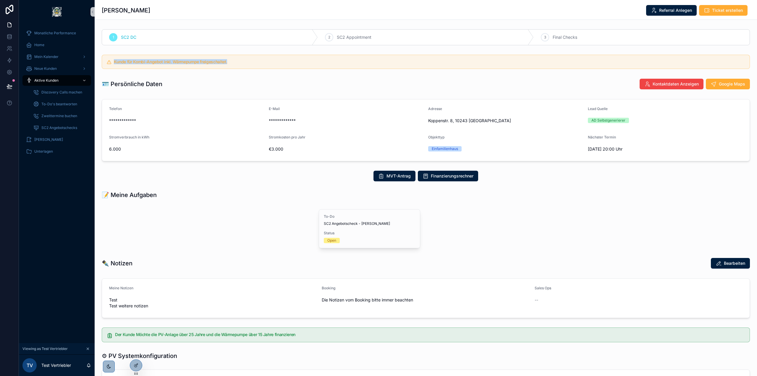
drag, startPoint x: 262, startPoint y: 59, endPoint x: 387, endPoint y: 59, distance: 125.0
click at [379, 59] on div "Kunde für Kombi-Angebot inkl. Wärmepumpe freigeschaltet." at bounding box center [426, 62] width 648 height 14
click at [524, 74] on div "**********" at bounding box center [426, 276] width 662 height 499
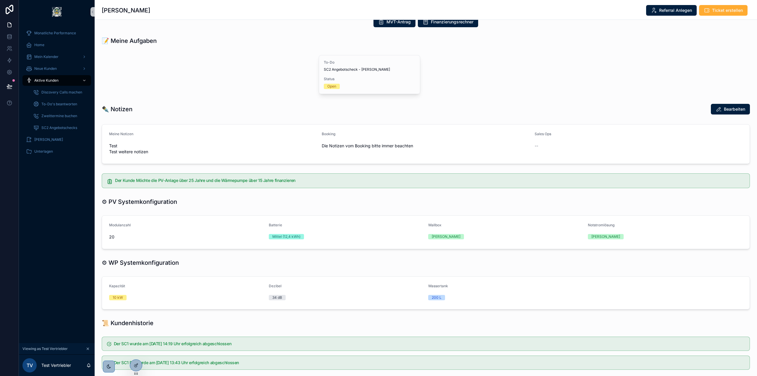
scroll to position [188, 0]
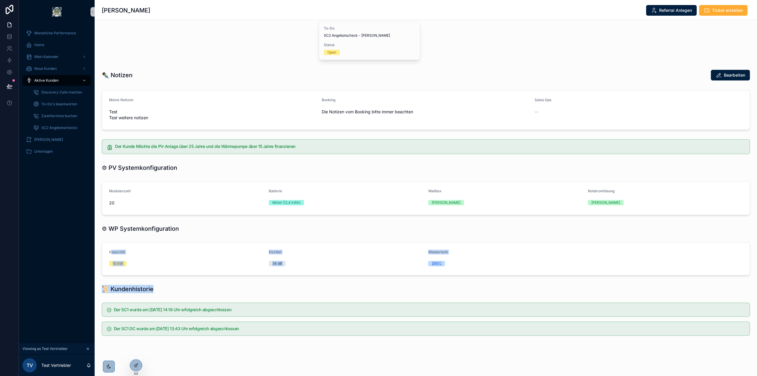
drag, startPoint x: 112, startPoint y: 251, endPoint x: 427, endPoint y: 286, distance: 317.3
click at [422, 287] on div "**********" at bounding box center [426, 88] width 662 height 499
click at [433, 284] on div "📜 Kundenhistorie" at bounding box center [425, 288] width 657 height 13
drag, startPoint x: 465, startPoint y: 274, endPoint x: 164, endPoint y: 235, distance: 303.5
click at [164, 235] on div "**********" at bounding box center [426, 88] width 662 height 499
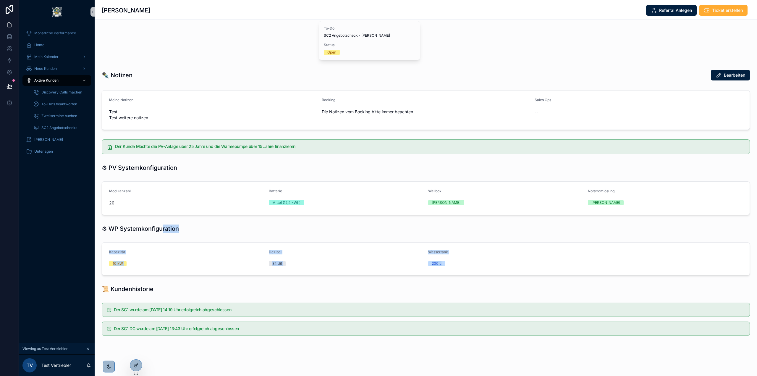
click at [164, 235] on div "⚙ WP Systemkonfiguration" at bounding box center [425, 228] width 657 height 13
drag, startPoint x: 136, startPoint y: 248, endPoint x: 262, endPoint y: 255, distance: 125.8
click at [257, 255] on form "Kapazität 10 kW Dezibel 34 dB Wassertank 200 L" at bounding box center [425, 258] width 647 height 33
click at [269, 255] on div "Dezibel" at bounding box center [346, 252] width 155 height 7
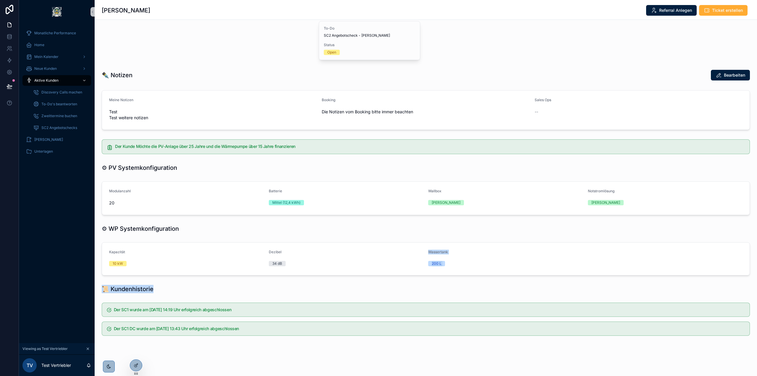
drag, startPoint x: 445, startPoint y: 280, endPoint x: 209, endPoint y: 247, distance: 238.1
click at [226, 251] on div "**********" at bounding box center [426, 88] width 662 height 499
drag, startPoint x: 209, startPoint y: 247, endPoint x: 200, endPoint y: 247, distance: 9.2
click at [209, 247] on form "Kapazität 10 kW Dezibel 34 dB Wassertank 200 L" at bounding box center [425, 258] width 647 height 33
click at [156, 248] on form "Kapazität 10 kW Dezibel 34 dB Wassertank 200 L" at bounding box center [425, 258] width 647 height 33
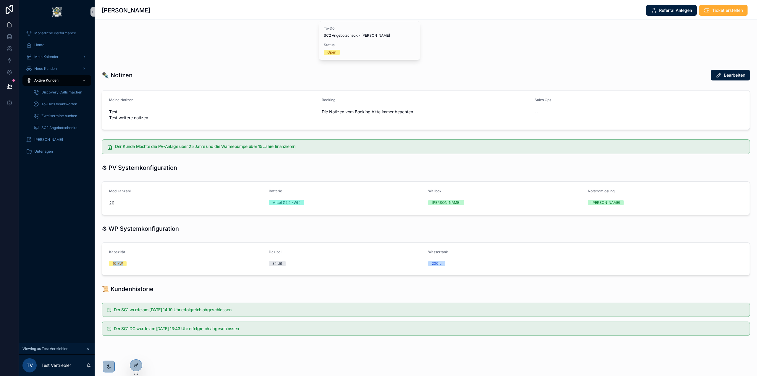
drag, startPoint x: 195, startPoint y: 265, endPoint x: 449, endPoint y: 268, distance: 253.4
click at [395, 268] on form "Kapazität 10 kW Dezibel 34 dB Wassertank 200 L" at bounding box center [425, 258] width 647 height 33
click at [449, 268] on form "Kapazität 10 kW Dezibel 34 dB Wassertank 200 L" at bounding box center [425, 258] width 647 height 33
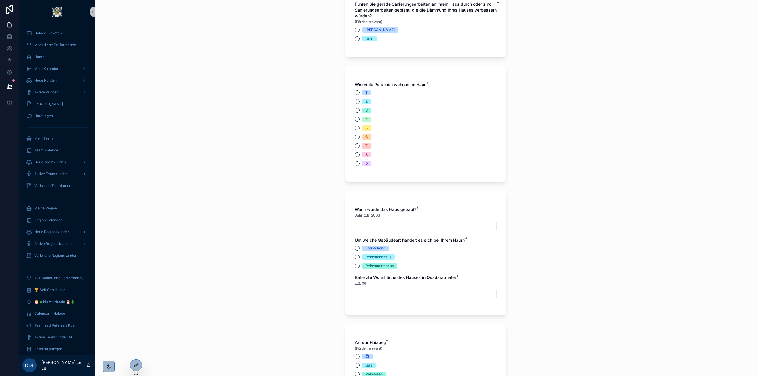
scroll to position [503, 0]
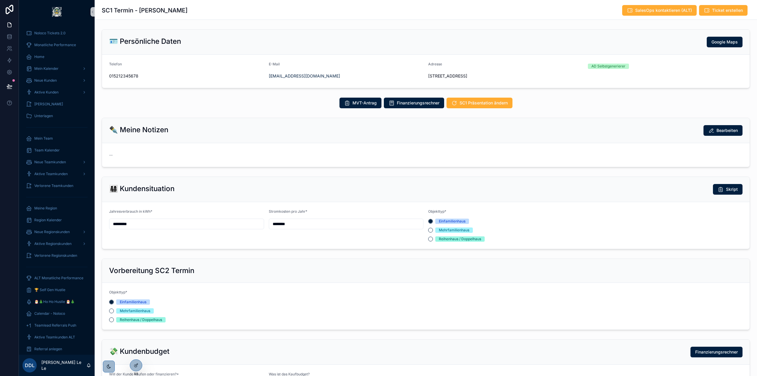
scroll to position [140, 0]
